Goal: Task Accomplishment & Management: Use online tool/utility

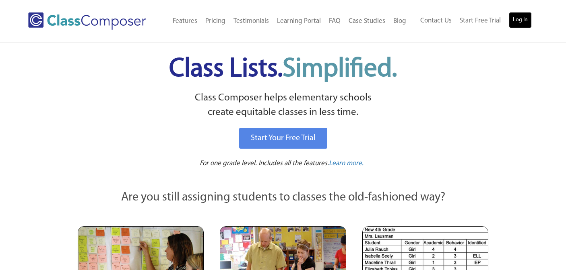
click at [525, 17] on link "Log In" at bounding box center [519, 20] width 23 height 16
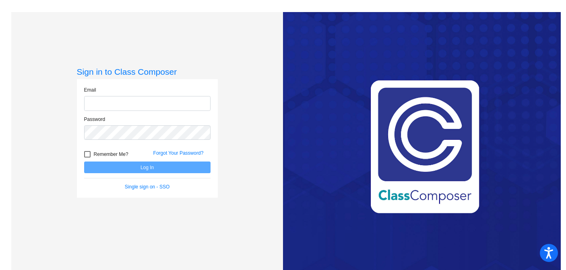
type input "lholmes@lasd.net"
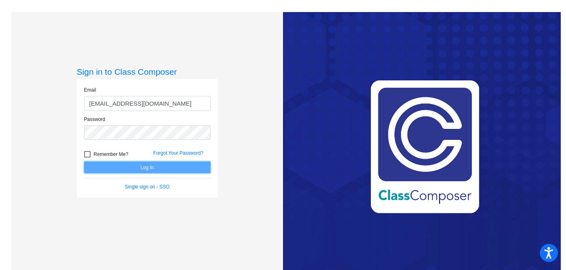
click at [143, 169] on button "Log In" at bounding box center [147, 168] width 126 height 12
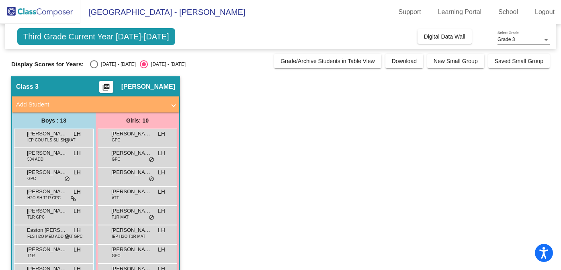
click at [92, 64] on div "Select an option" at bounding box center [94, 64] width 8 height 8
click at [94, 68] on input "2024 - 2025" at bounding box center [94, 68] width 0 height 0
radio input "true"
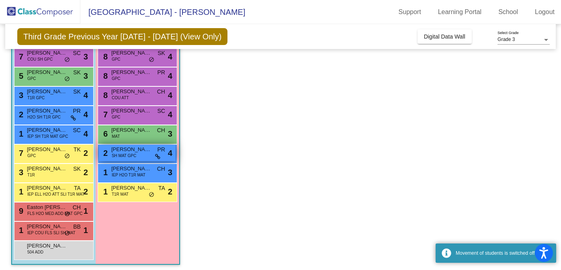
scroll to position [122, 0]
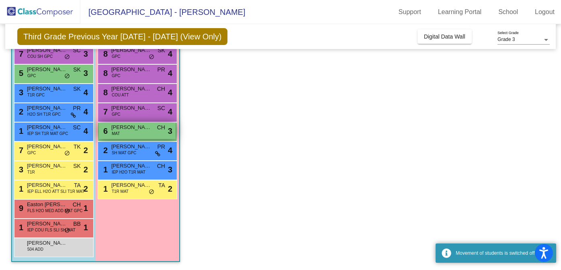
click at [128, 129] on span "Maliyah Follett" at bounding box center [131, 127] width 40 height 8
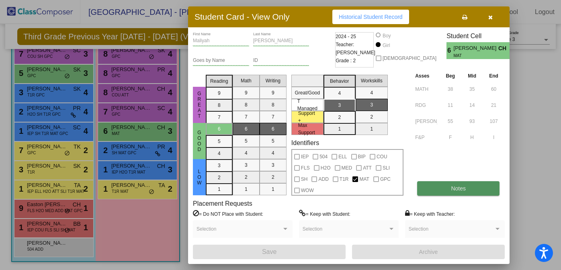
click at [439, 191] on button "Notes" at bounding box center [458, 188] width 82 height 14
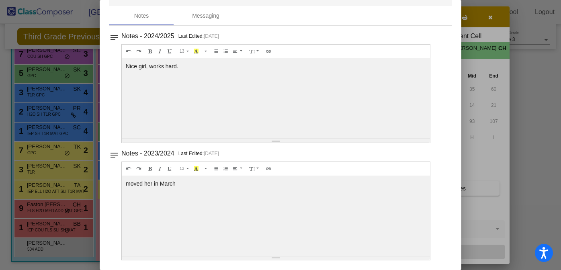
scroll to position [0, 0]
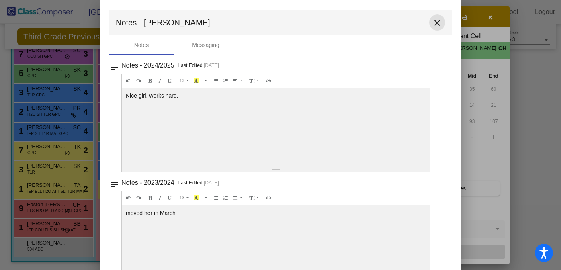
click at [433, 22] on mat-icon "close" at bounding box center [438, 23] width 10 height 10
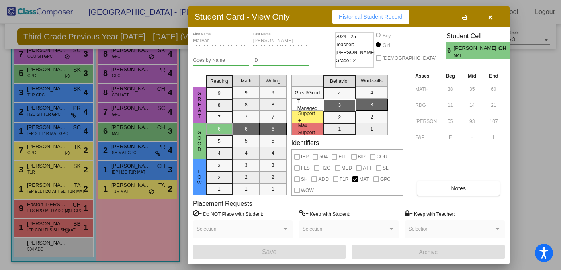
click at [493, 17] on button "button" at bounding box center [491, 17] width 26 height 14
